Goal: Information Seeking & Learning: Learn about a topic

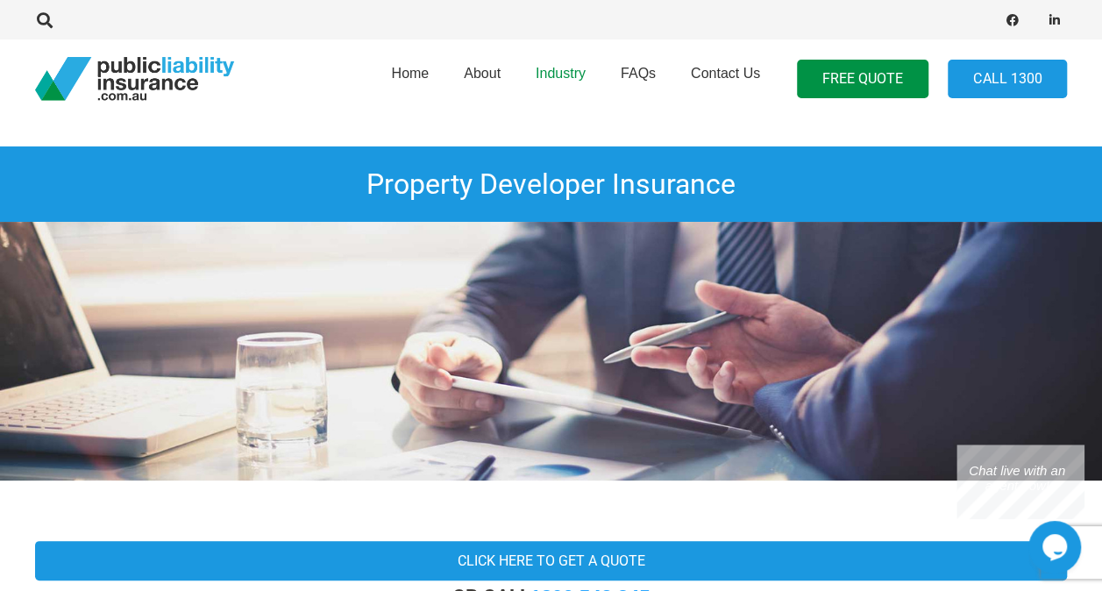
click at [549, 83] on link "Industry" at bounding box center [560, 78] width 85 height 89
click at [619, 82] on link "FAQs" at bounding box center [638, 78] width 70 height 89
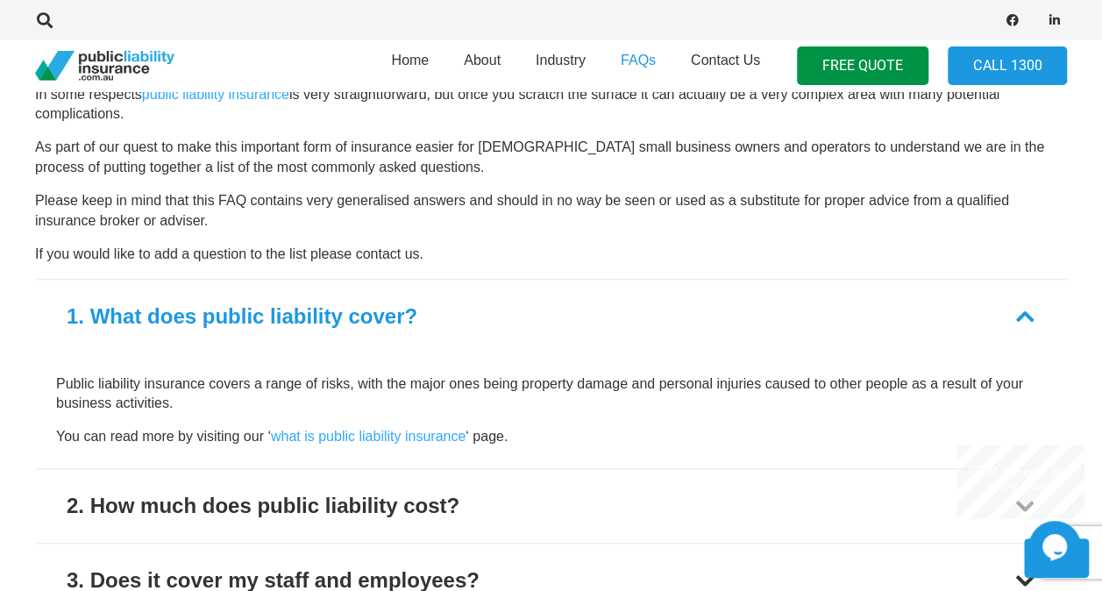
scroll to position [789, 0]
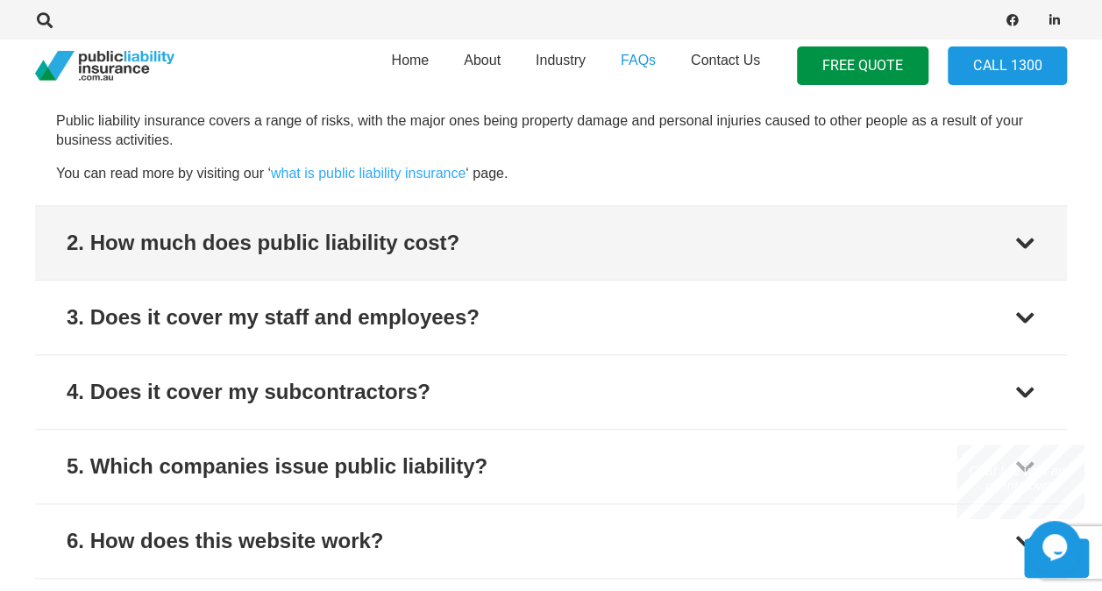
click at [514, 259] on button "2. How much does public liability cost?" at bounding box center [551, 243] width 1032 height 74
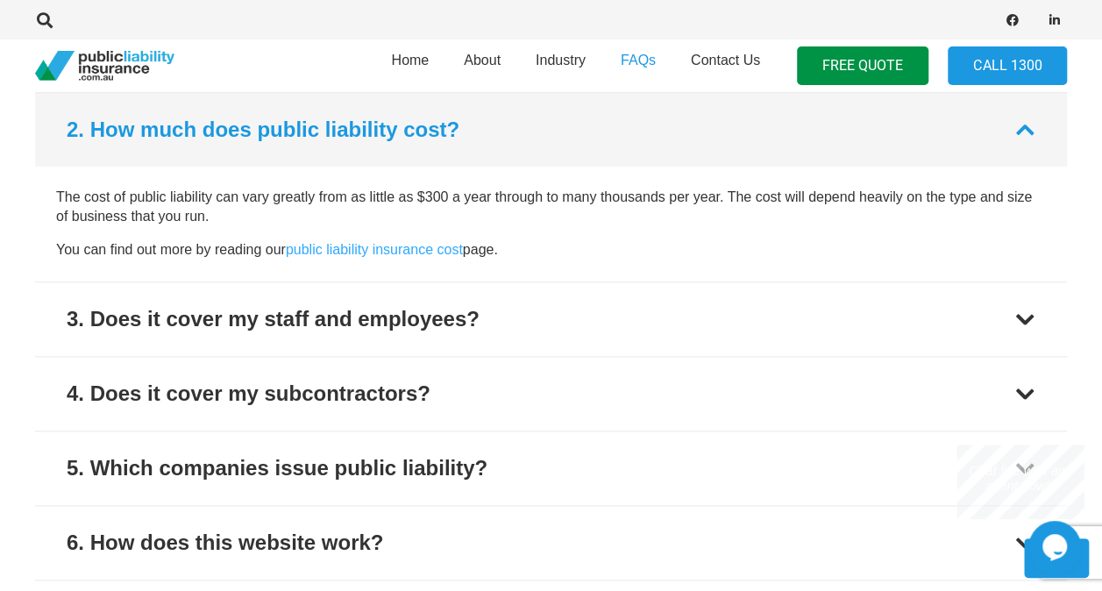
scroll to position [787, 0]
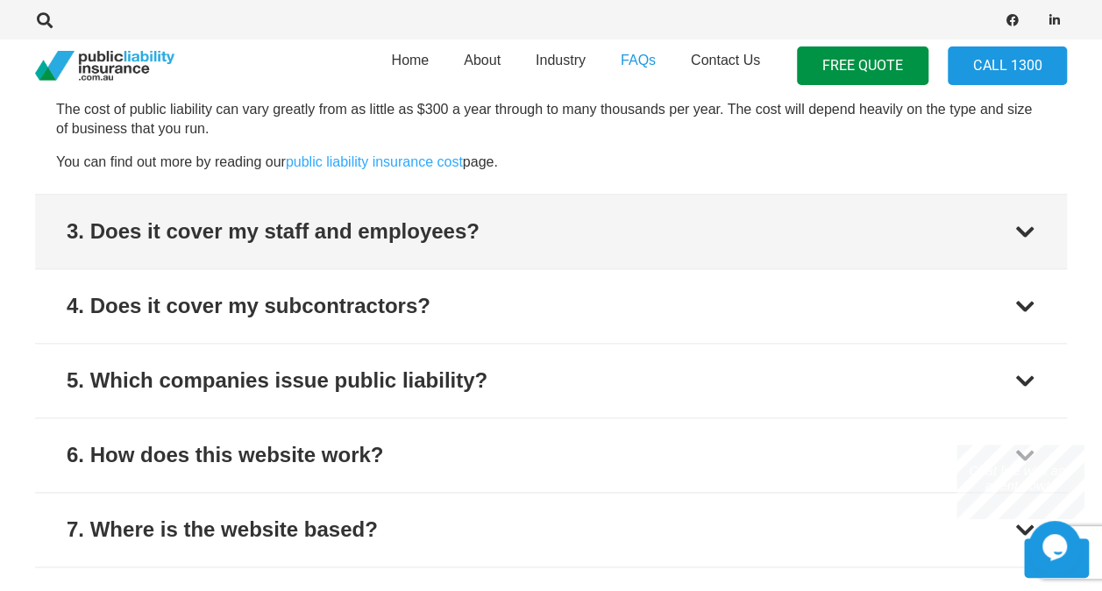
click at [614, 240] on button "3. Does it cover my staff and employees?" at bounding box center [551, 232] width 1032 height 74
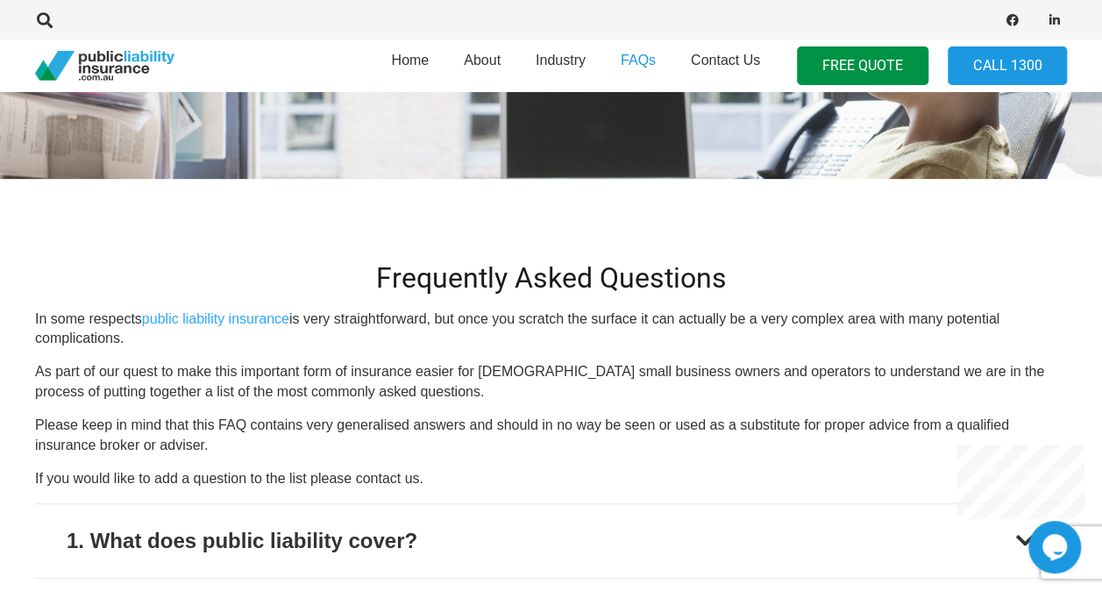
scroll to position [0, 0]
